Goal: Communication & Community: Answer question/provide support

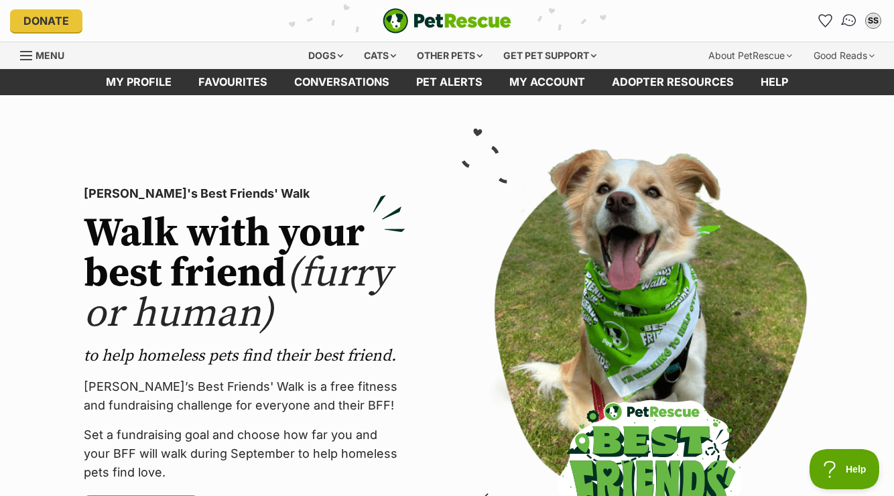
click at [843, 27] on link "Conversations" at bounding box center [848, 20] width 27 height 27
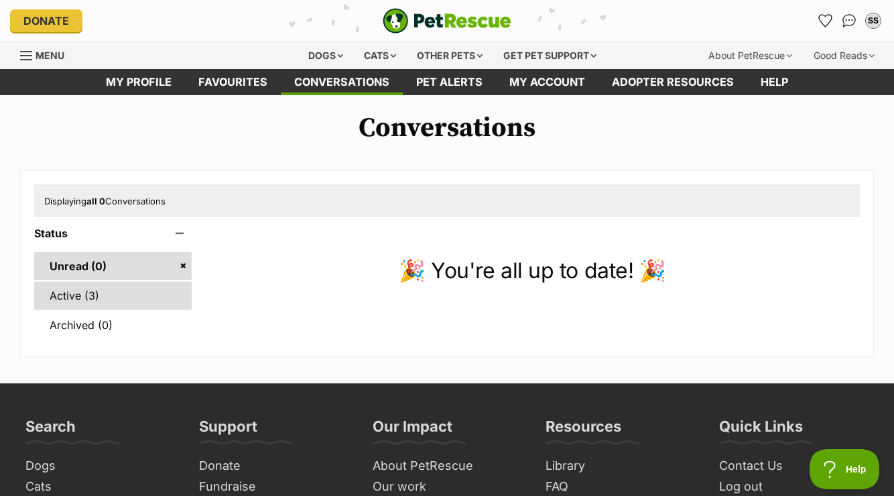
click at [82, 293] on link "Active (3)" at bounding box center [112, 295] width 157 height 28
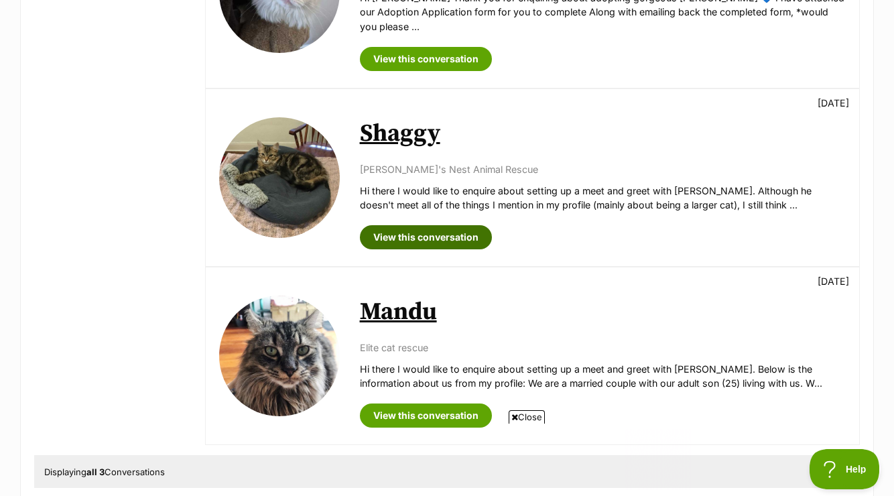
click at [461, 225] on link "View this conversation" at bounding box center [426, 237] width 132 height 24
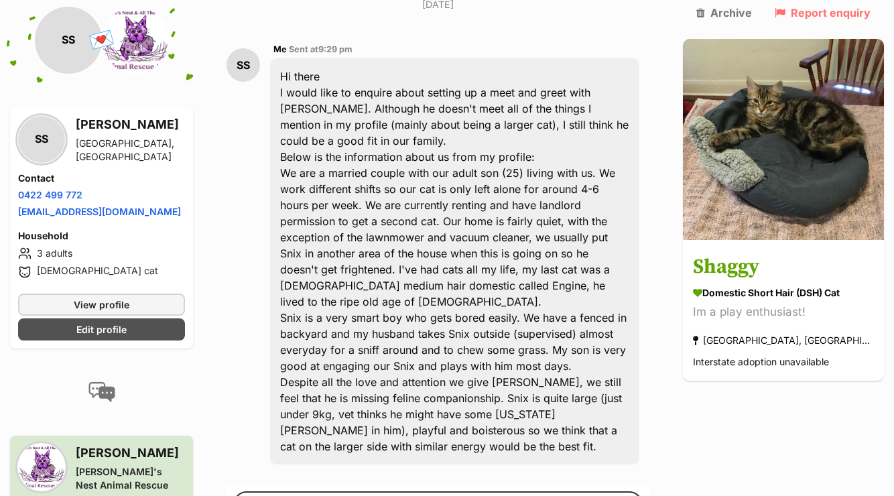
scroll to position [335, 0]
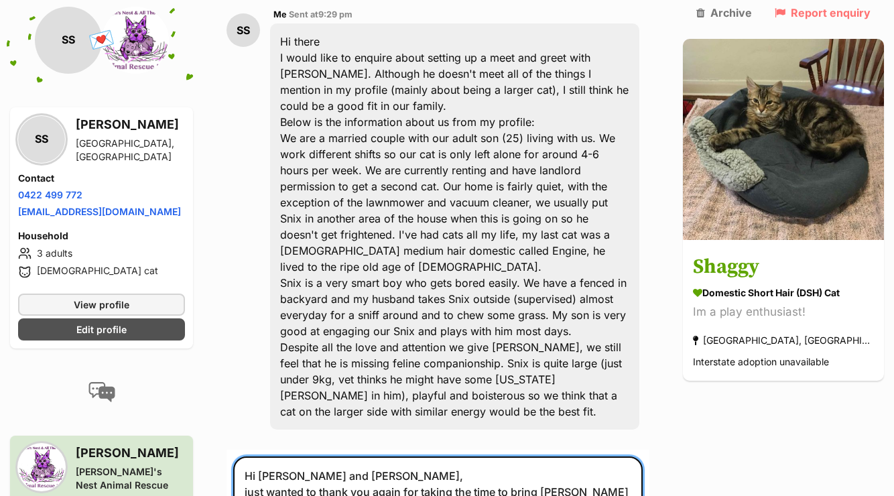
scroll to position [383, 0]
click at [437, 456] on textarea "Hi Catherine and Paul, just wanted to thank you again for taking the time to br…" at bounding box center [437, 499] width 409 height 87
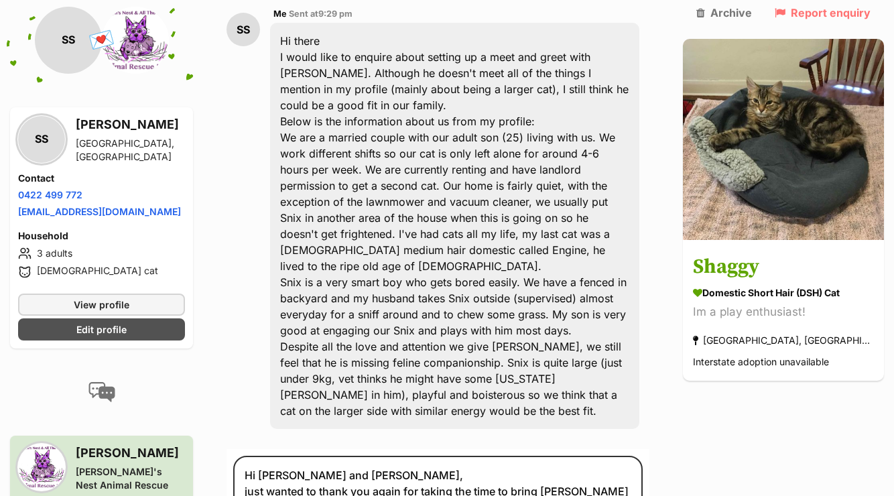
click at [337, 346] on div "Hi there I would like to enquire about setting up a meet and greet with Shaggy.…" at bounding box center [454, 226] width 369 height 406
click at [367, 461] on textarea "Hi Catherine and Paul, just wanted to thank you again for taking the time to br…" at bounding box center [437, 499] width 409 height 87
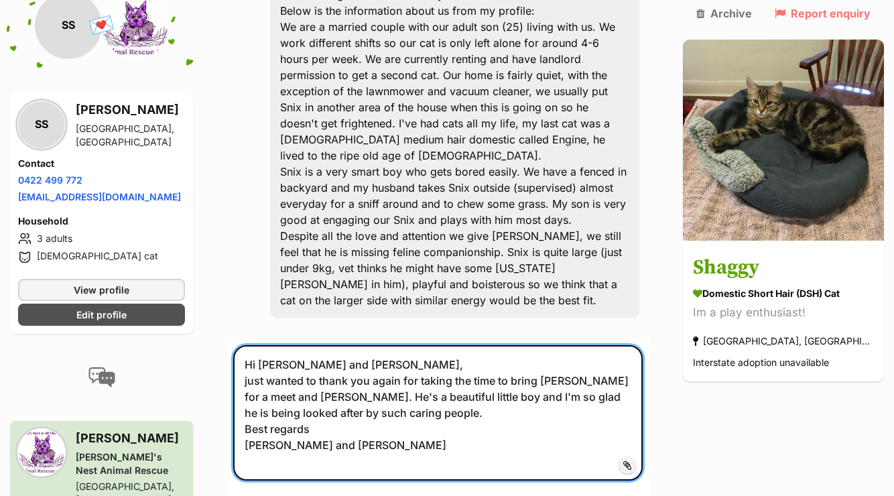
scroll to position [495, 0]
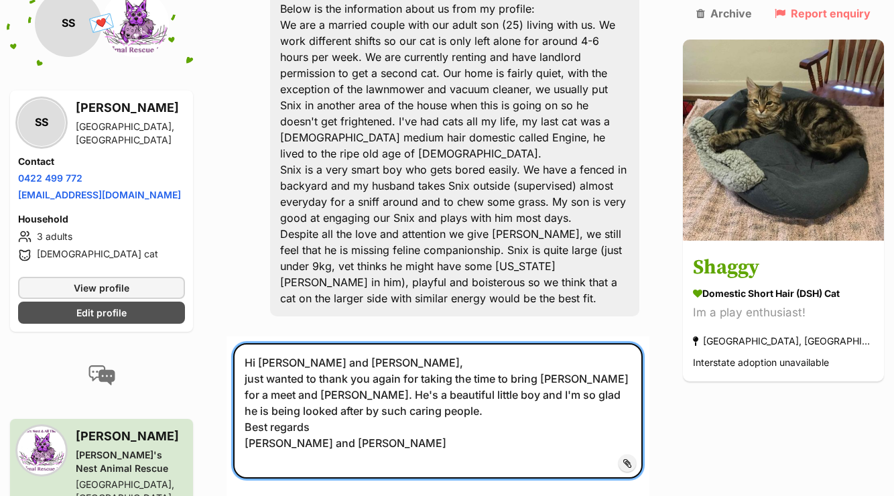
type textarea "Hi Catherine and Paul, just wanted to thank you again for taking the time to br…"
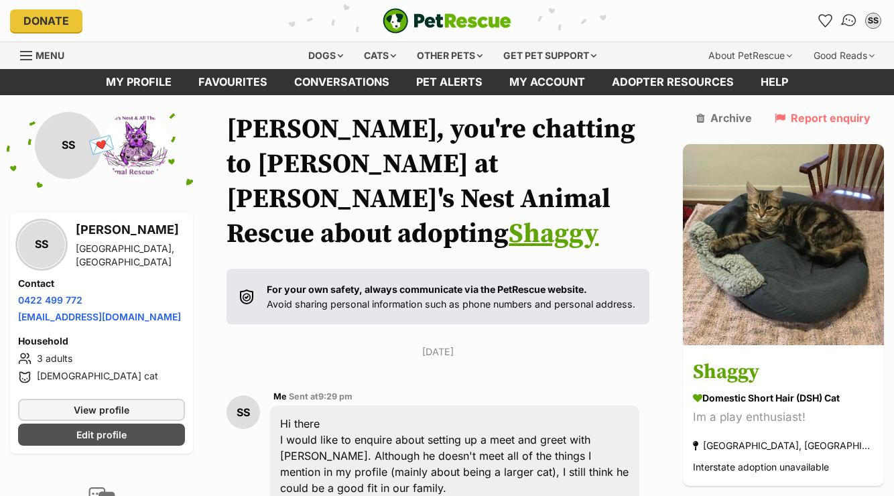
click at [847, 21] on img "Conversations" at bounding box center [849, 20] width 18 height 17
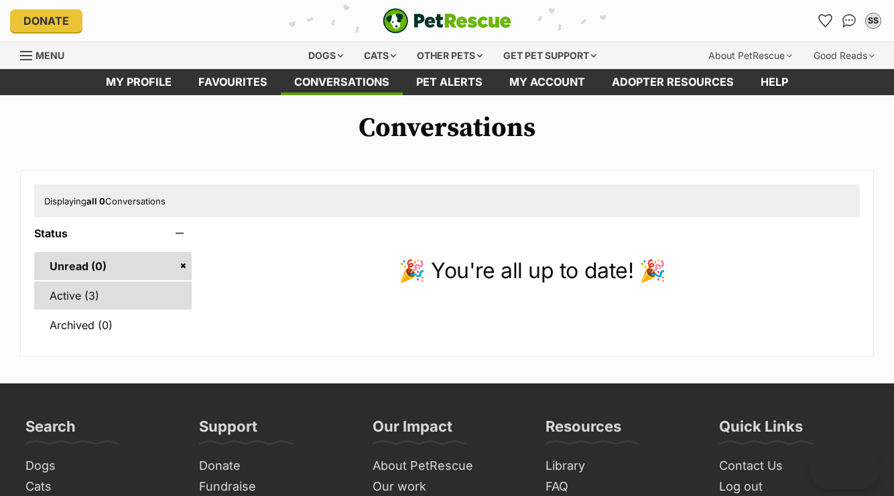
click at [161, 288] on link "Active (3)" at bounding box center [112, 295] width 157 height 28
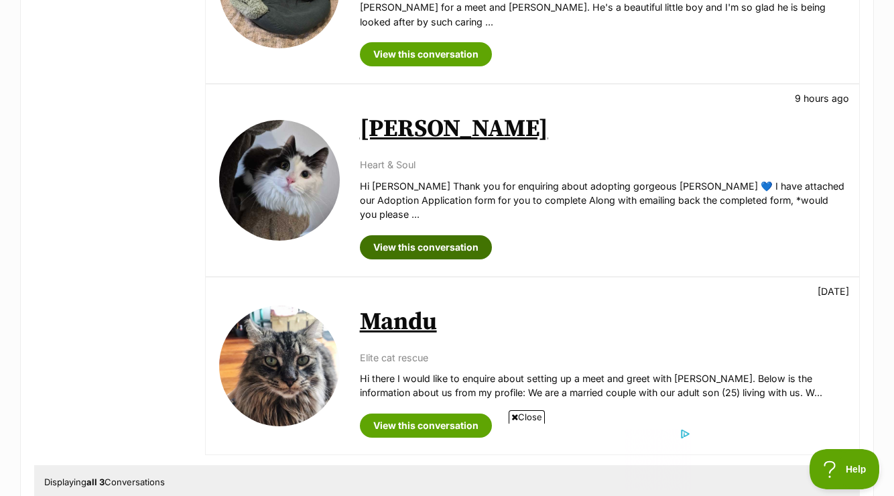
click at [443, 235] on link "View this conversation" at bounding box center [426, 247] width 132 height 24
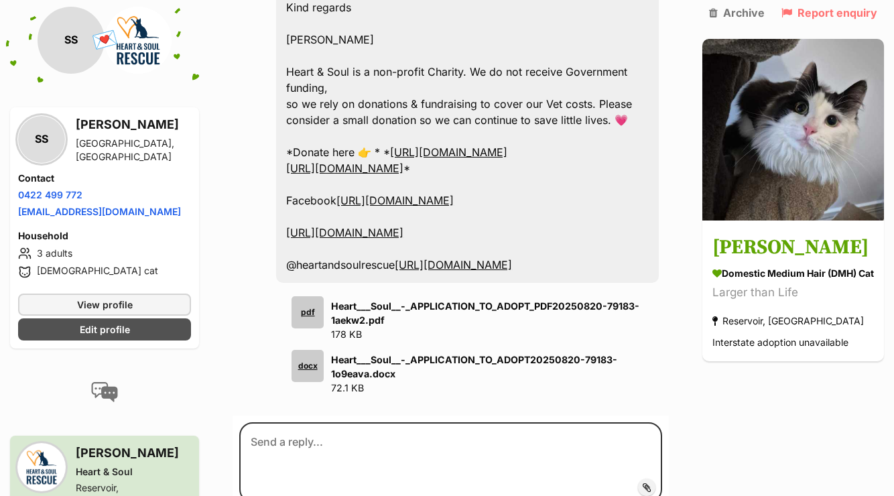
scroll to position [1211, 0]
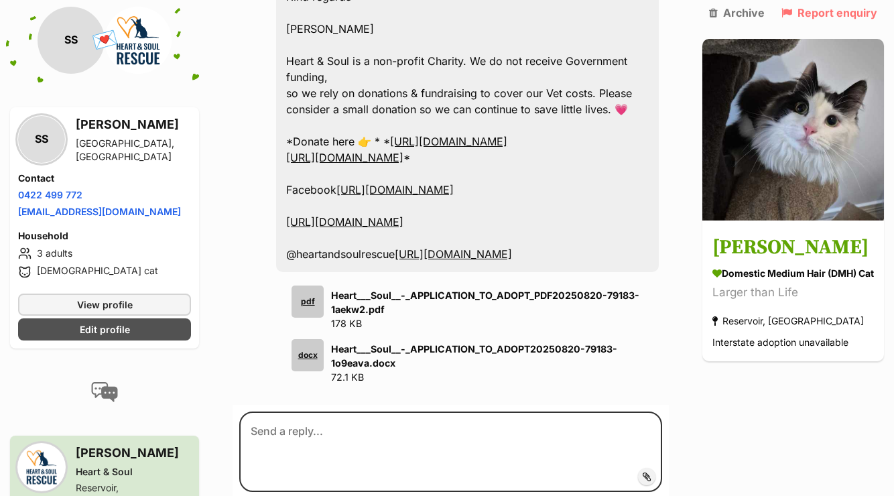
click at [308, 285] on div "pdf" at bounding box center [307, 301] width 32 height 32
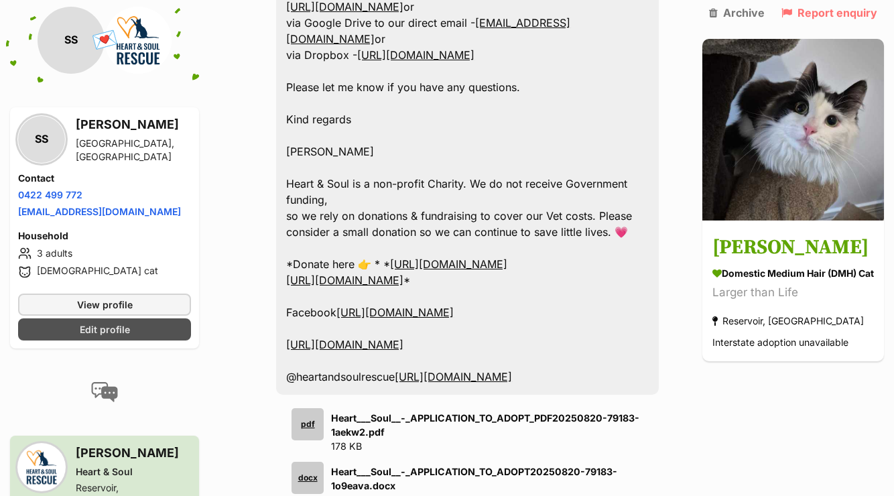
scroll to position [1132, 0]
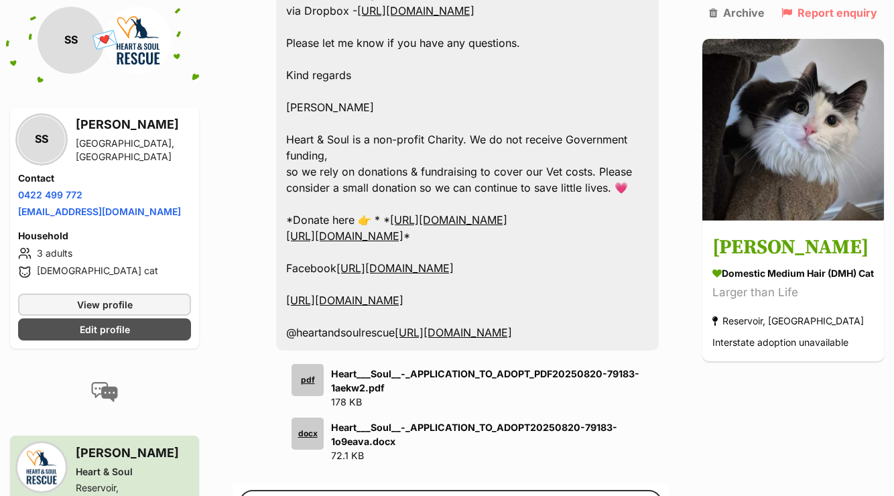
click at [306, 417] on div "docx" at bounding box center [307, 433] width 32 height 32
click at [310, 417] on div "docx" at bounding box center [307, 433] width 32 height 32
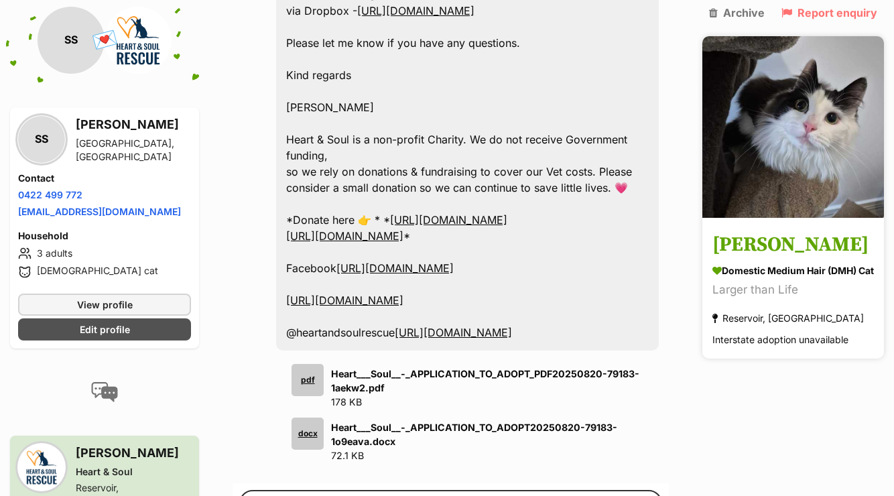
click at [728, 251] on h3 "[PERSON_NAME]" at bounding box center [792, 245] width 161 height 30
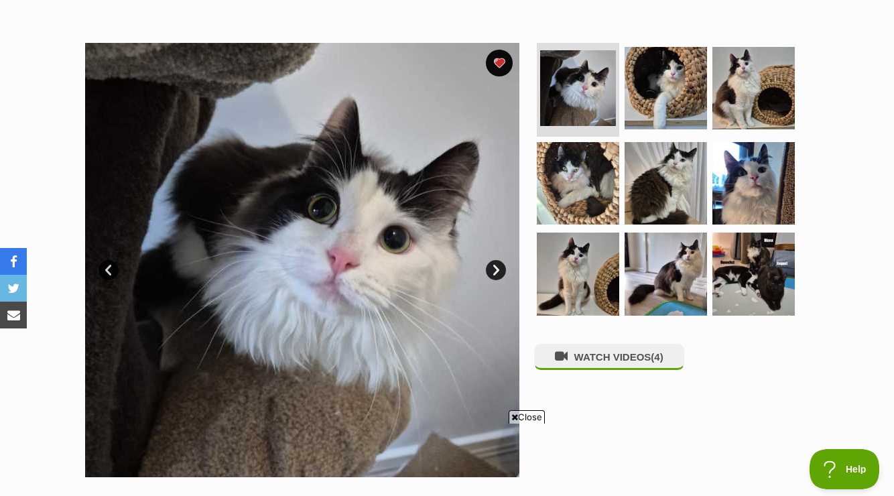
scroll to position [231, 0]
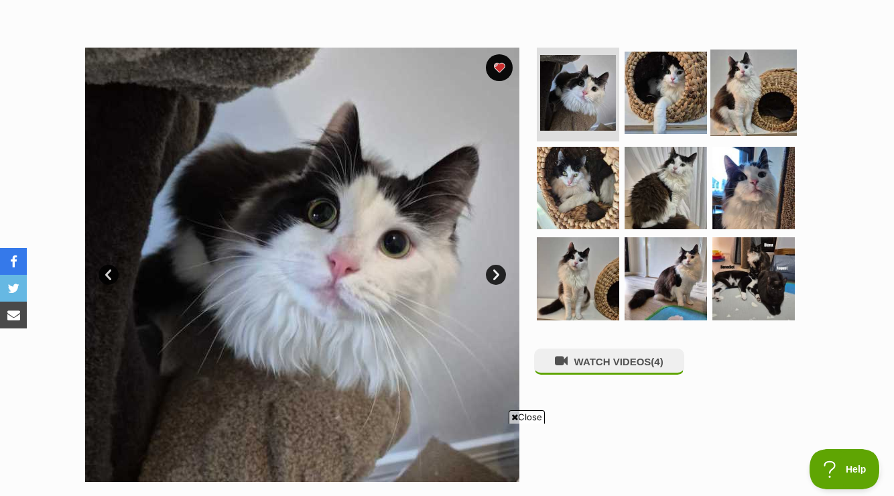
click at [749, 96] on img at bounding box center [753, 93] width 86 height 86
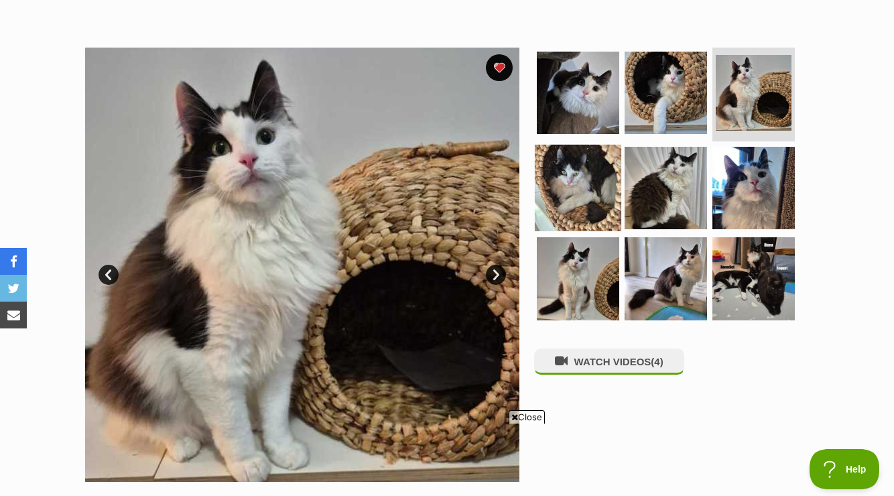
click at [570, 186] on img at bounding box center [578, 187] width 86 height 86
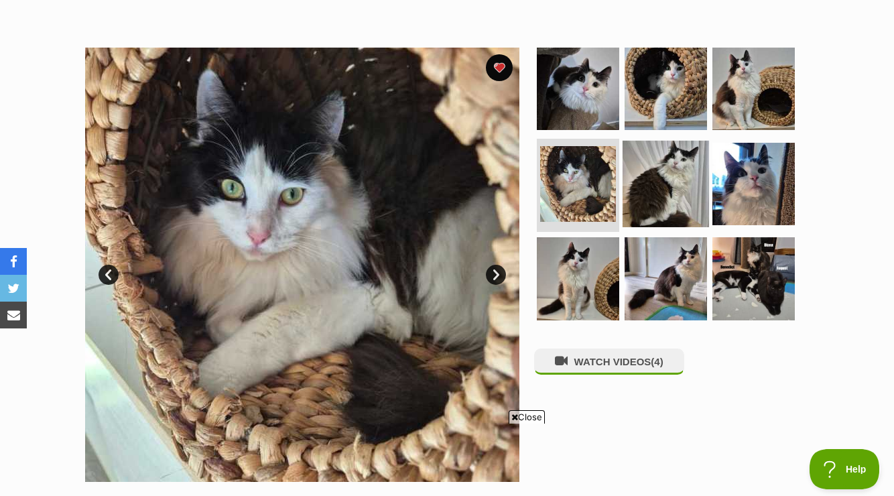
click at [663, 176] on img at bounding box center [665, 183] width 86 height 86
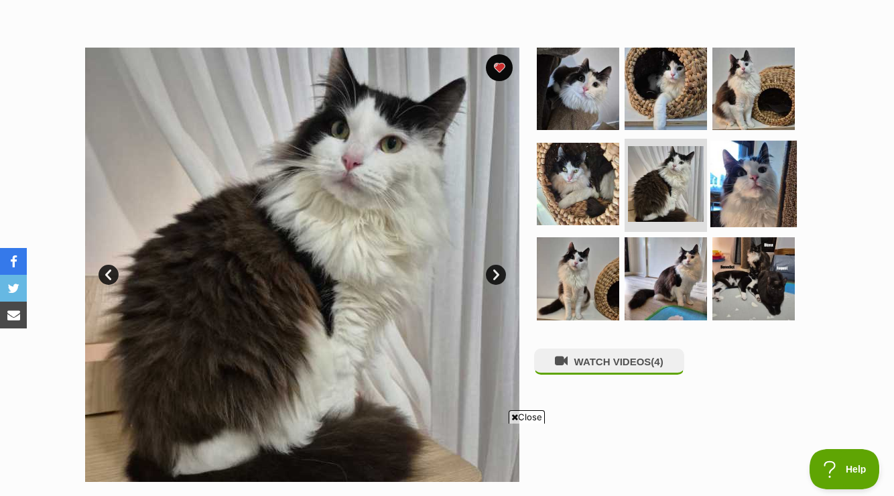
click at [748, 180] on img at bounding box center [753, 183] width 86 height 86
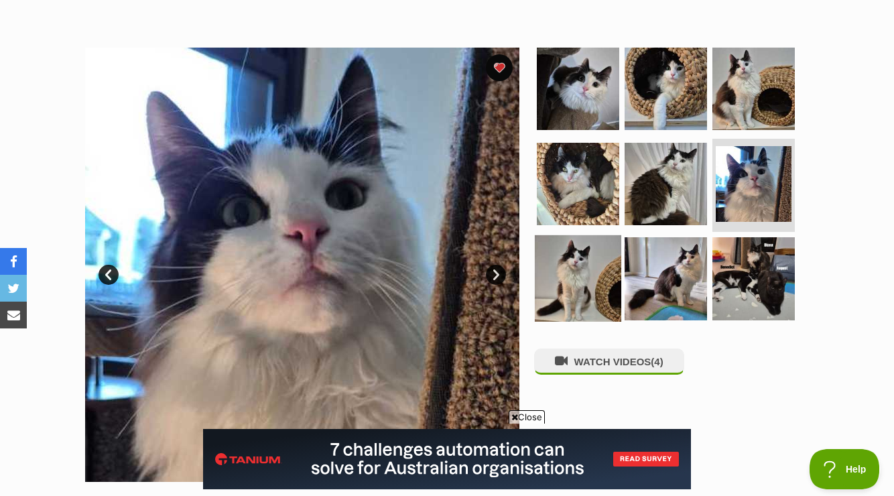
scroll to position [0, 0]
click at [583, 274] on img at bounding box center [578, 278] width 86 height 86
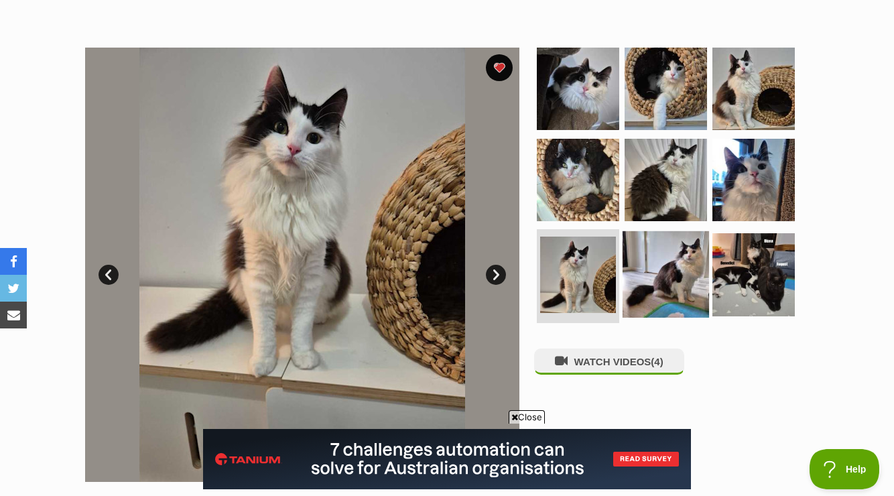
click at [666, 268] on img at bounding box center [665, 274] width 86 height 86
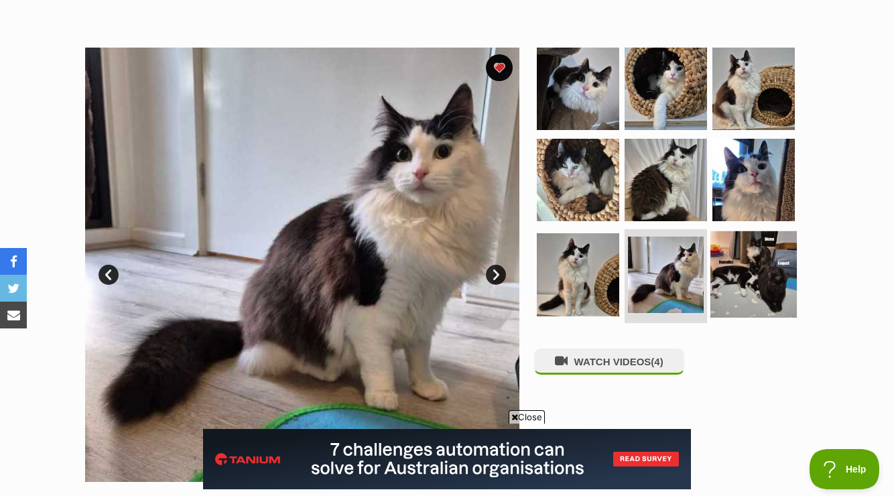
click at [740, 267] on img at bounding box center [753, 274] width 86 height 86
